Goal: Information Seeking & Learning: Learn about a topic

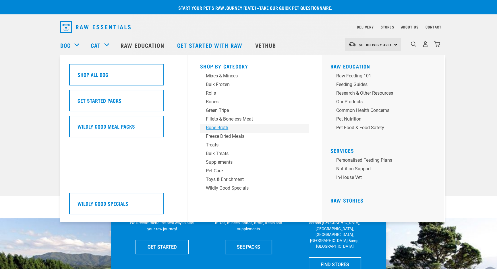
click at [230, 127] on div "Bone Broth" at bounding box center [251, 127] width 90 height 7
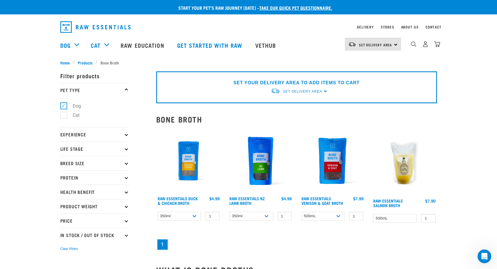
click at [66, 116] on label "Cat" at bounding box center [73, 115] width 18 height 7
click at [64, 116] on input "Cat" at bounding box center [62, 114] width 4 height 4
checkbox input "true"
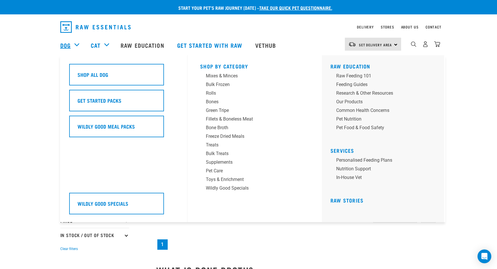
click at [65, 43] on link "Dog" at bounding box center [65, 45] width 10 height 9
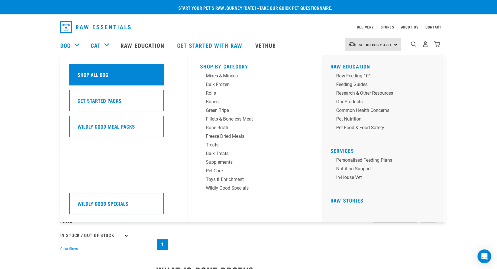
click at [96, 78] on h5 "Shop All Dog" at bounding box center [93, 74] width 31 height 7
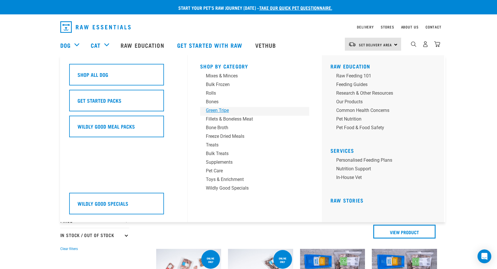
click at [212, 114] on link "Green Tripe" at bounding box center [254, 111] width 109 height 9
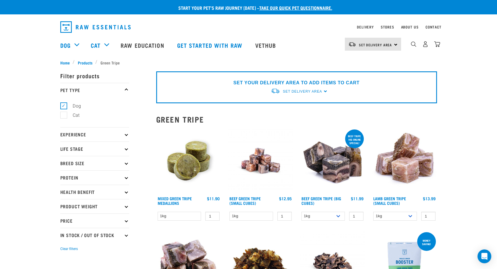
click at [126, 150] on p "Life Stage" at bounding box center [94, 148] width 69 height 14
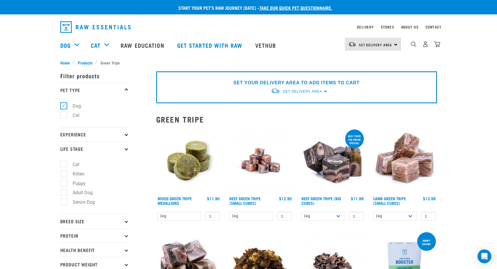
click at [64, 201] on label "Senior Dog" at bounding box center [81, 201] width 34 height 7
click at [63, 201] on input "Senior Dog" at bounding box center [62, 201] width 4 height 4
checkbox input "true"
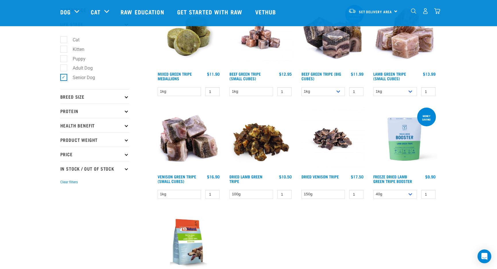
scroll to position [86, 0]
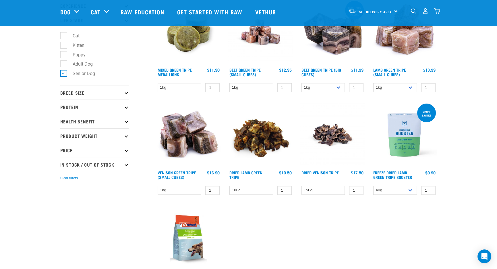
click at [124, 94] on p "Breed Size" at bounding box center [94, 92] width 69 height 14
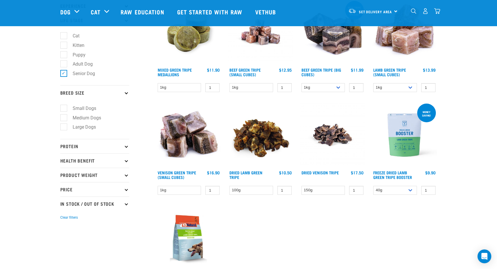
click at [86, 118] on label "Medium Dogs" at bounding box center [84, 117] width 40 height 7
click at [64, 118] on input "Medium Dogs" at bounding box center [62, 117] width 4 height 4
checkbox input "true"
click at [127, 159] on p "Health Benefit" at bounding box center [94, 160] width 69 height 14
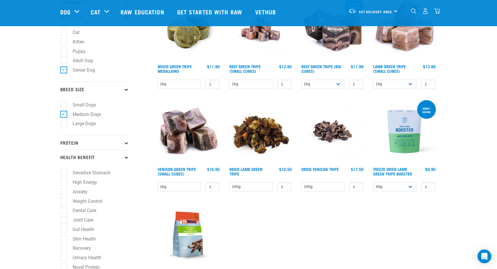
scroll to position [115, 0]
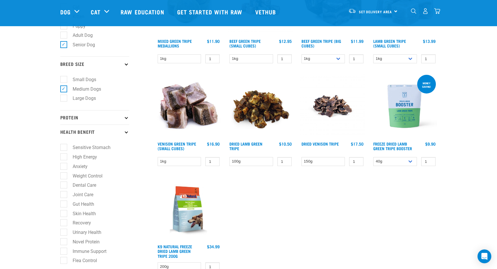
click at [65, 147] on label "Sensitive Stomach" at bounding box center [88, 147] width 49 height 7
click at [64, 147] on input "Sensitive Stomach" at bounding box center [62, 147] width 4 height 4
checkbox input "true"
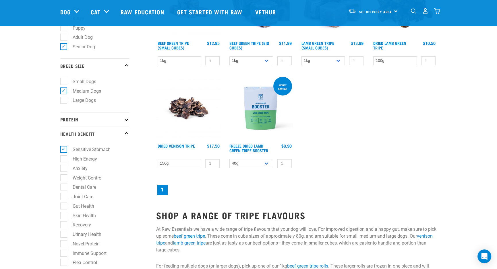
scroll to position [172, 0]
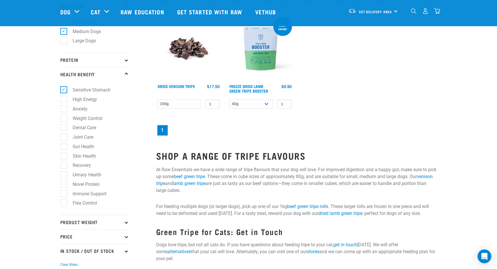
click at [65, 195] on label "Immune Support" at bounding box center [86, 193] width 45 height 7
click at [64, 194] on input "Immune Support" at bounding box center [62, 193] width 4 height 4
checkbox input "true"
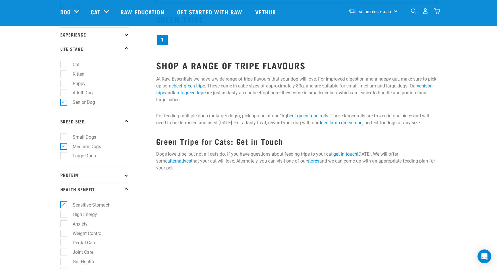
scroll to position [144, 0]
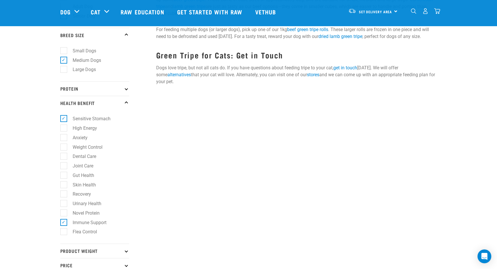
click at [65, 225] on label "Immune Support" at bounding box center [86, 222] width 45 height 7
click at [64, 223] on input "Immune Support" at bounding box center [62, 221] width 4 height 4
checkbox input "false"
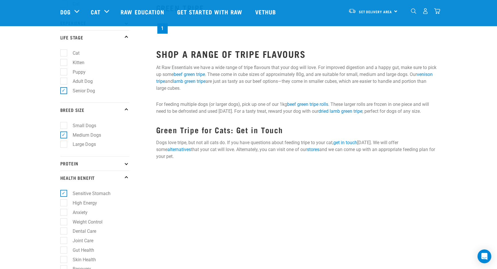
scroll to position [29, 0]
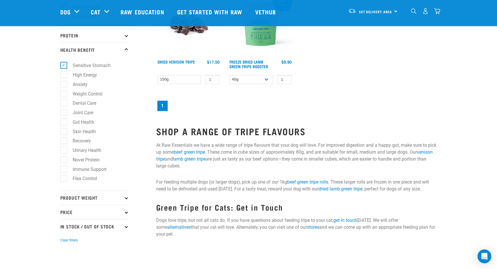
scroll to position [201, 0]
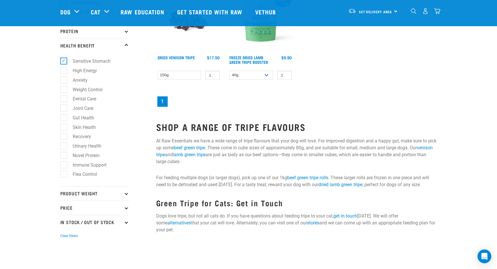
click at [65, 167] on label "Immune Support" at bounding box center [86, 164] width 45 height 7
click at [64, 166] on input "Immune Support" at bounding box center [62, 164] width 4 height 4
checkbox input "true"
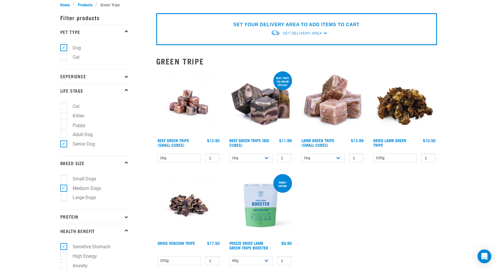
scroll to position [0, 0]
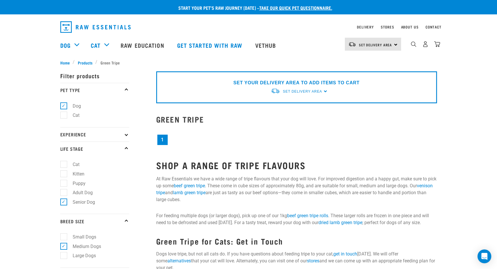
click at [163, 137] on link "1" at bounding box center [162, 139] width 10 height 10
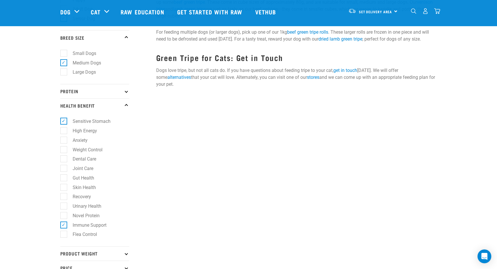
scroll to position [144, 0]
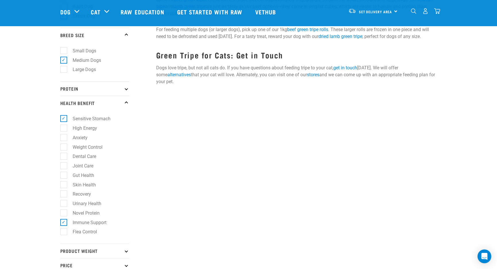
click at [64, 224] on label "Immune Support" at bounding box center [86, 222] width 45 height 7
click at [63, 223] on input "Immune Support" at bounding box center [62, 221] width 4 height 4
checkbox input "false"
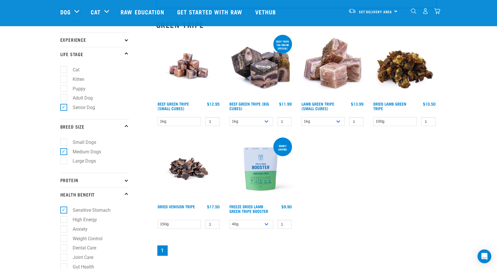
scroll to position [57, 0]
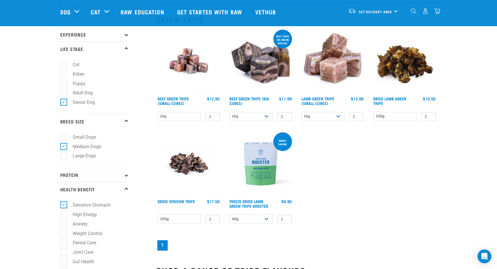
click at [257, 176] on img at bounding box center [260, 163] width 65 height 65
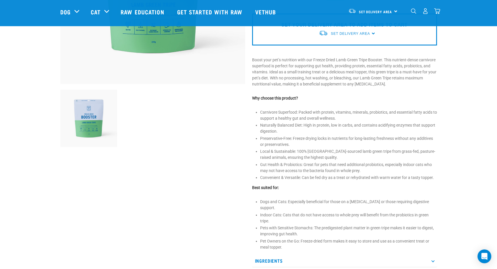
scroll to position [201, 0]
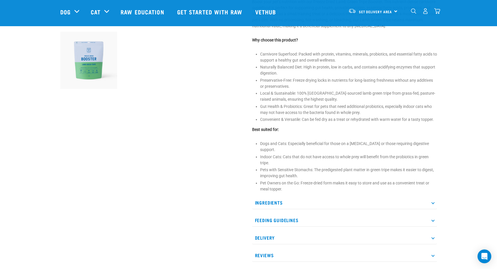
click at [431, 196] on p "Ingredients" at bounding box center [344, 202] width 185 height 13
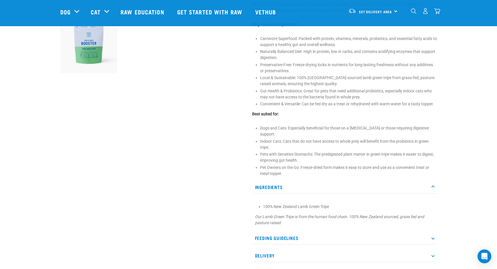
scroll to position [230, 0]
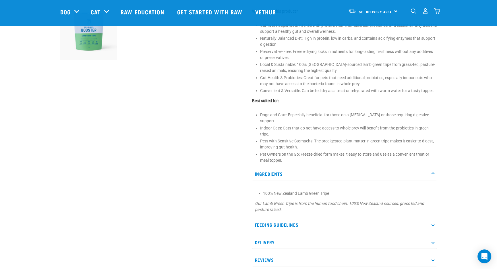
click at [433, 218] on p "Feeding Guidelines" at bounding box center [344, 224] width 185 height 13
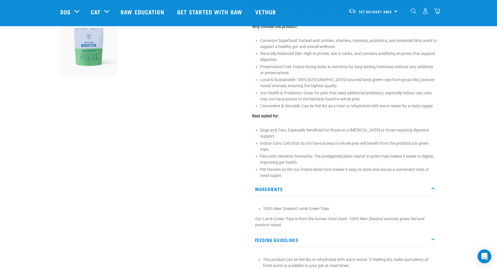
scroll to position [172, 0]
